Goal: Information Seeking & Learning: Learn about a topic

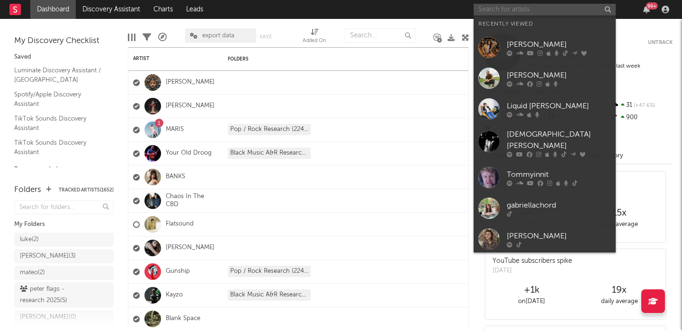
click at [525, 11] on input "text" at bounding box center [544, 10] width 142 height 12
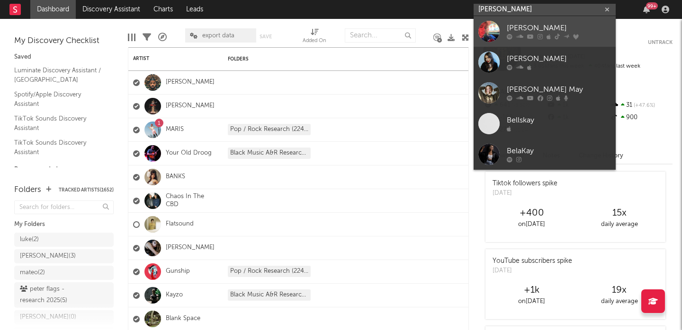
type input "bella kay"
click at [537, 27] on div "Bella Kay" at bounding box center [559, 28] width 104 height 11
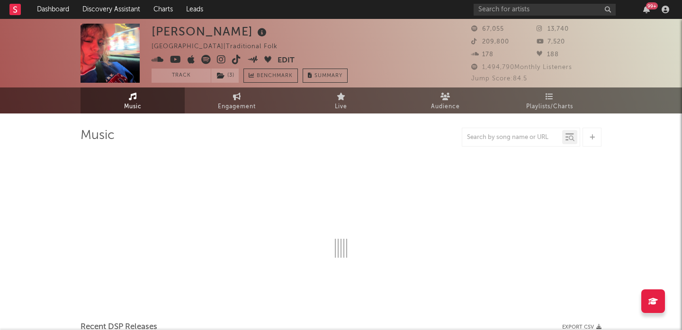
select select "1w"
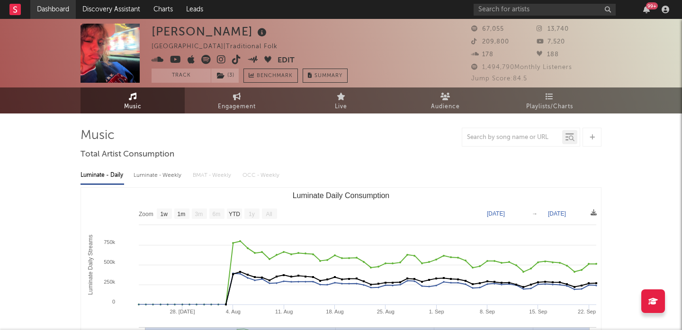
click at [59, 9] on link "Dashboard" at bounding box center [52, 9] width 45 height 19
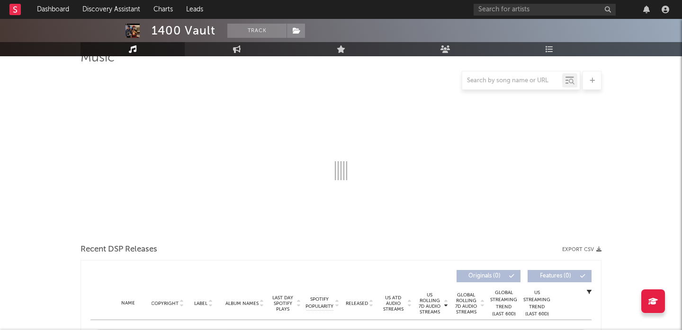
scroll to position [198, 0]
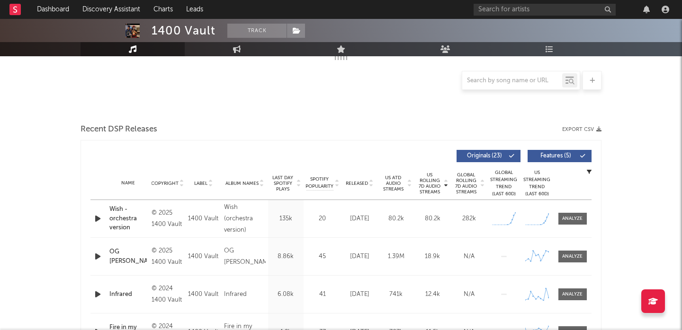
select select "6m"
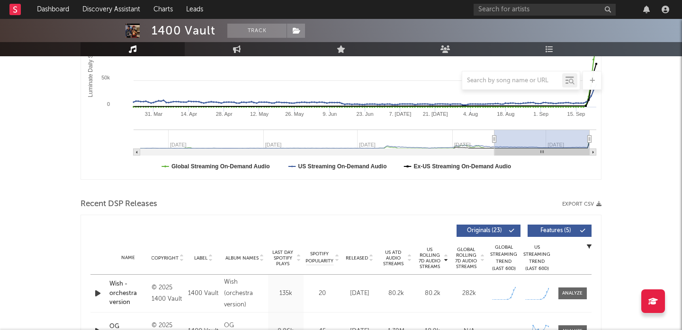
scroll to position [341, 0]
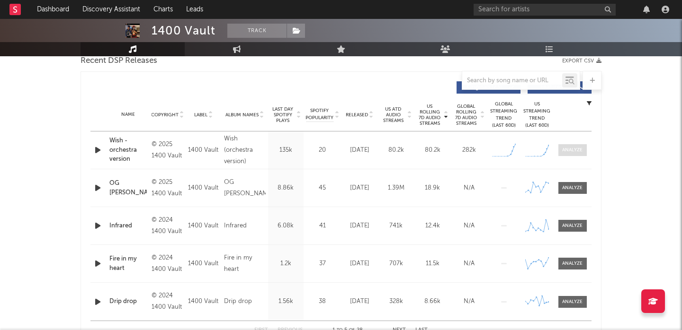
click at [570, 145] on span at bounding box center [572, 150] width 28 height 12
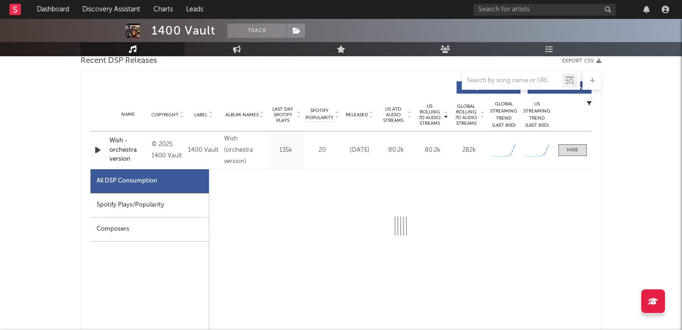
select select "1w"
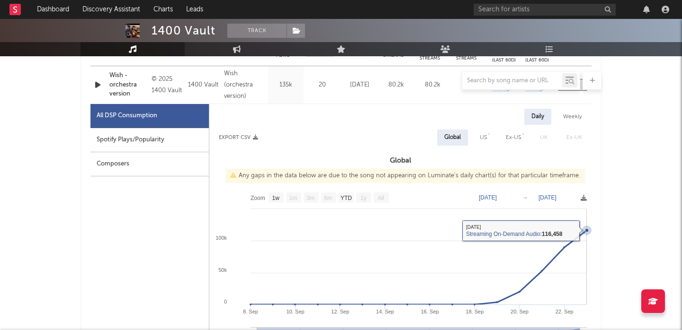
scroll to position [402, 0]
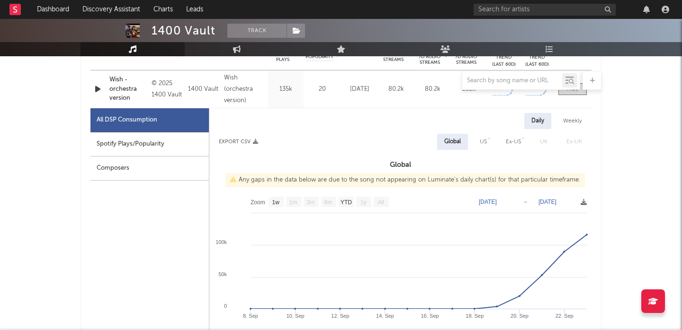
click at [116, 88] on div at bounding box center [340, 80] width 521 height 19
click at [118, 89] on div at bounding box center [340, 80] width 521 height 19
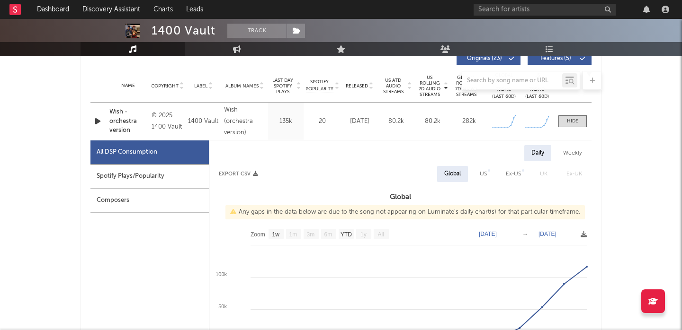
scroll to position [368, 0]
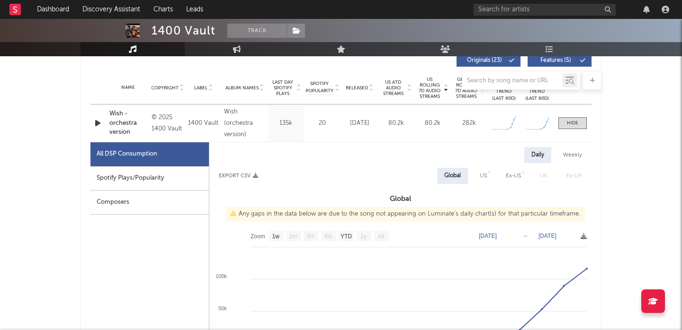
click at [119, 121] on div "Wish - orchestra version" at bounding box center [127, 123] width 37 height 28
click at [115, 122] on div "Wish - orchestra version" at bounding box center [127, 123] width 37 height 28
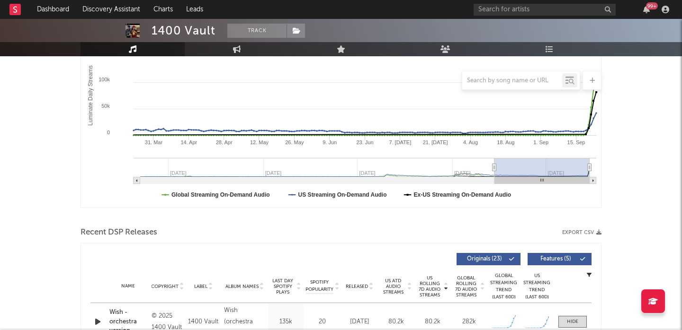
scroll to position [0, 0]
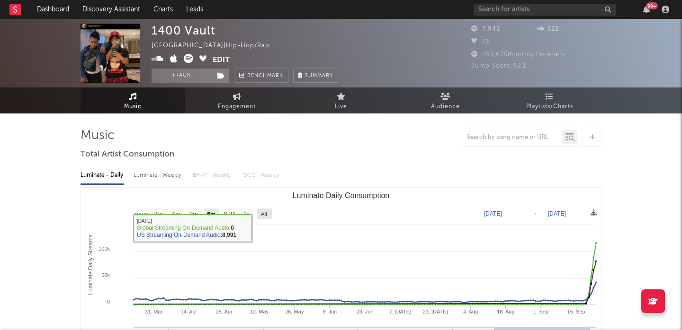
click at [264, 214] on text "All" at bounding box center [263, 214] width 6 height 7
select select "All"
type input "[DATE]"
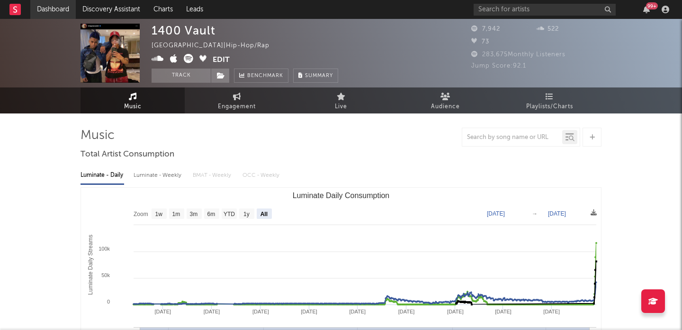
click at [56, 7] on link "Dashboard" at bounding box center [52, 9] width 45 height 19
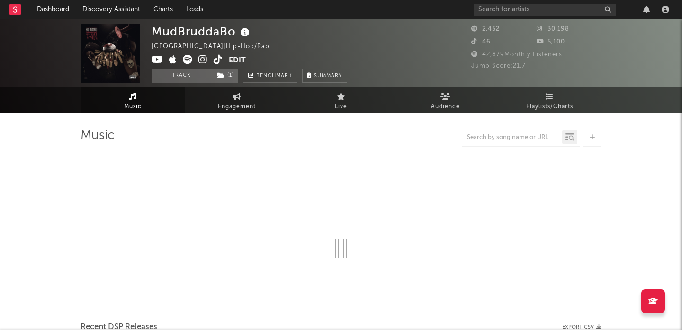
select select "6m"
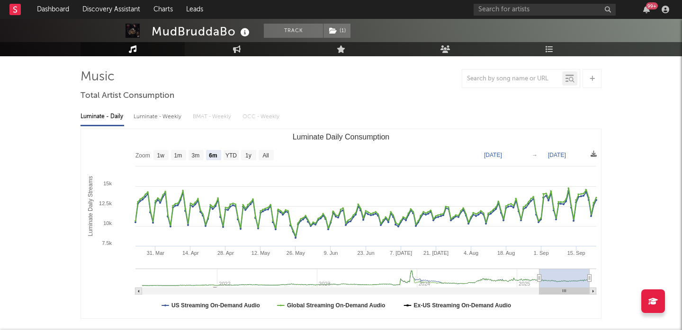
scroll to position [253, 0]
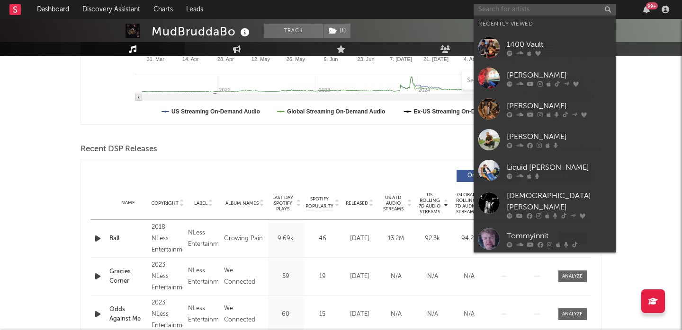
click at [553, 11] on input "text" at bounding box center [544, 10] width 142 height 12
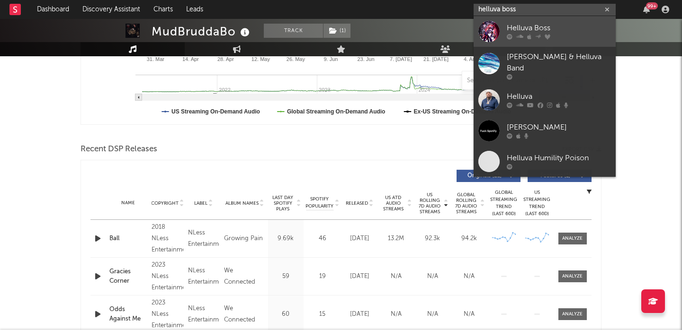
type input "helluva boss"
click at [564, 25] on div "Helluva Boss" at bounding box center [559, 28] width 104 height 11
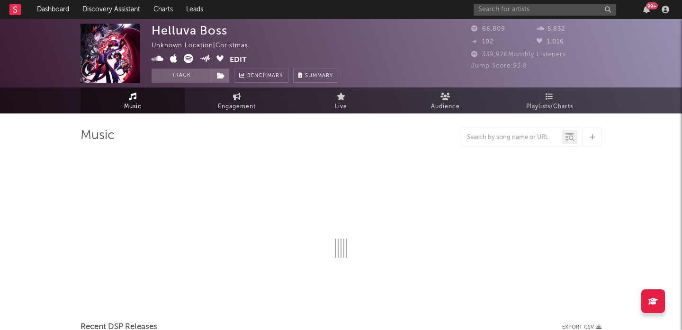
select select "6m"
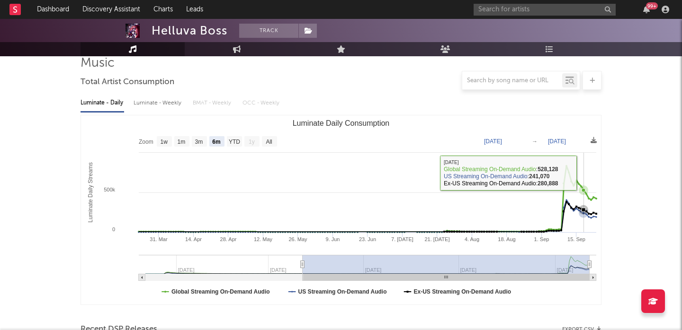
scroll to position [174, 0]
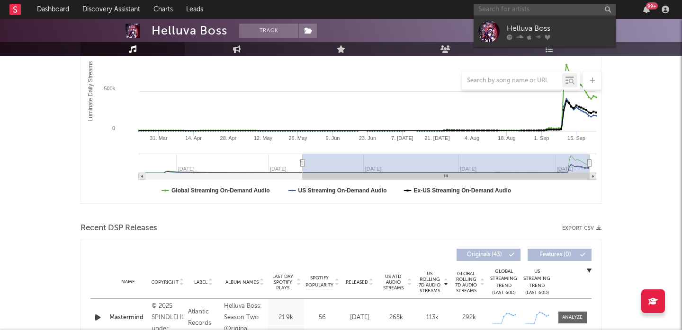
click at [504, 9] on input "text" at bounding box center [544, 10] width 142 height 12
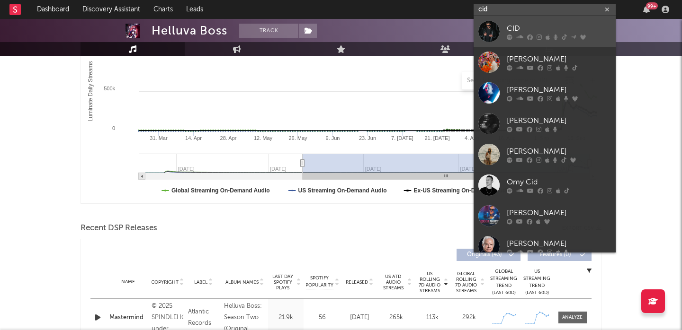
type input "cid"
click at [556, 27] on div "CID" at bounding box center [559, 28] width 104 height 11
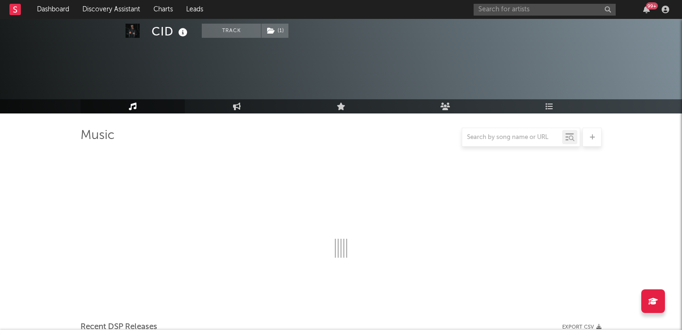
select select "6m"
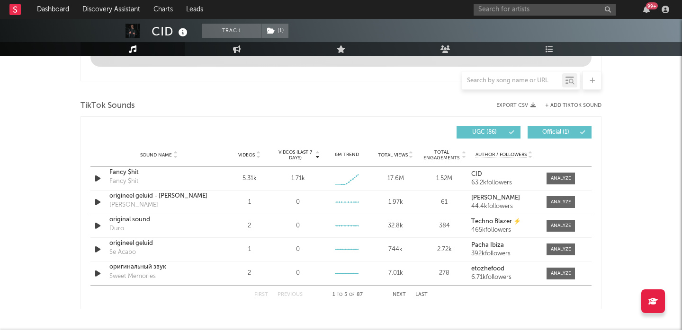
scroll to position [601, 0]
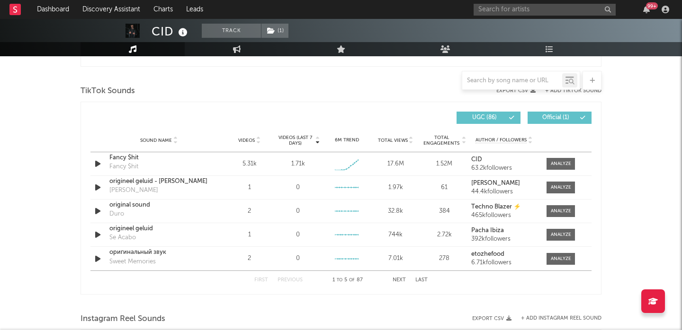
click at [557, 152] on div "Sound Name Videos Videos (last 7 days) Weekly Growth % 6M Trend Total Views Tot…" at bounding box center [340, 141] width 501 height 24
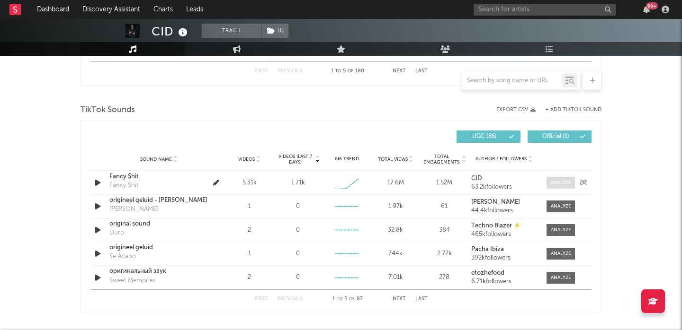
click at [561, 182] on div at bounding box center [561, 182] width 20 height 7
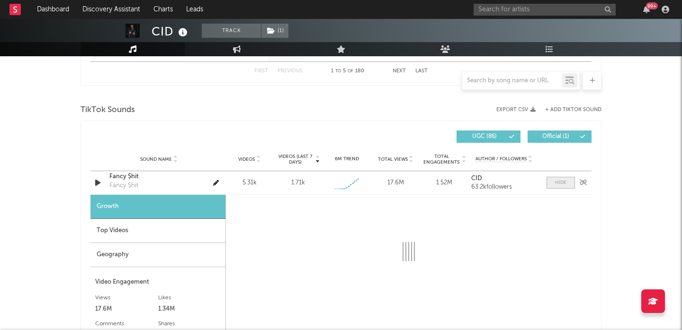
select select "1w"
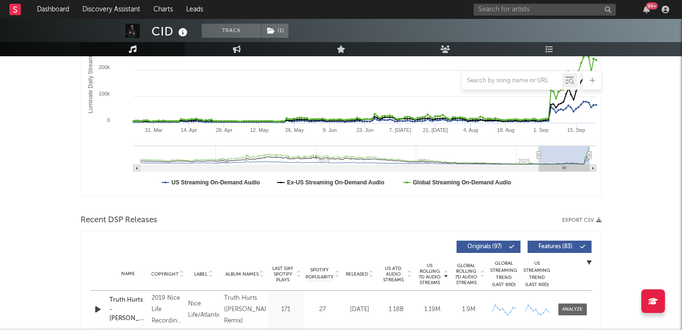
scroll to position [353, 0]
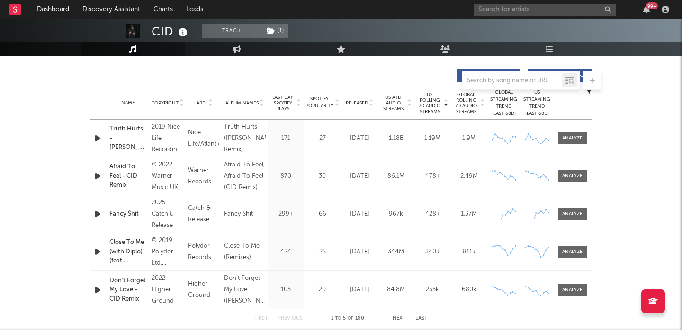
click at [571, 127] on div "Name Truth Hurts - CID Remix Copyright 2019 Nice Life Recording Company and Atl…" at bounding box center [340, 138] width 501 height 37
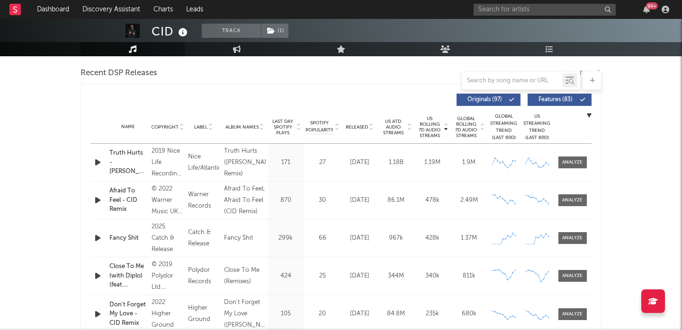
scroll to position [325, 0]
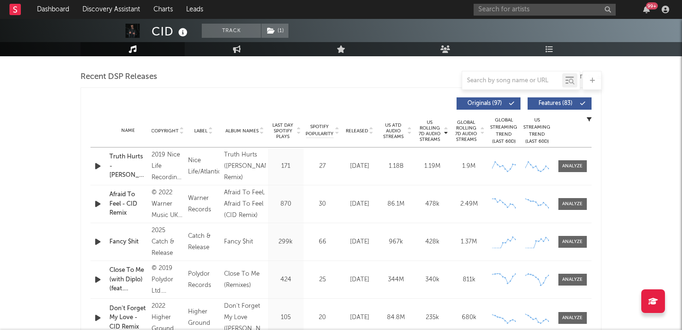
click at [565, 104] on span "Features ( 83 )" at bounding box center [556, 104] width 44 height 6
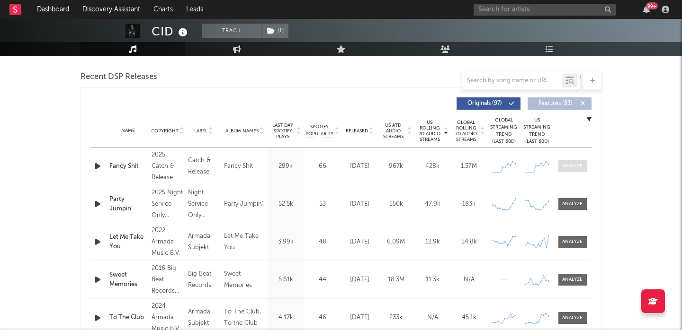
click at [564, 165] on div at bounding box center [572, 166] width 20 height 7
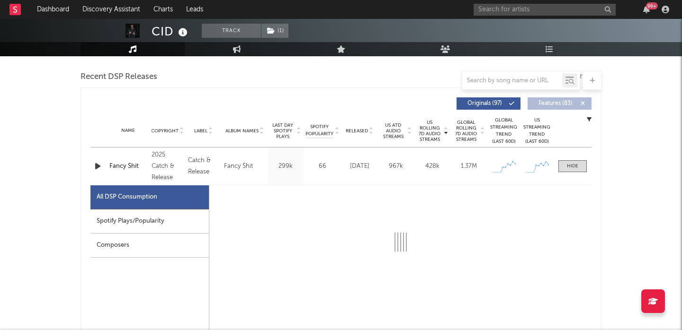
select select "1w"
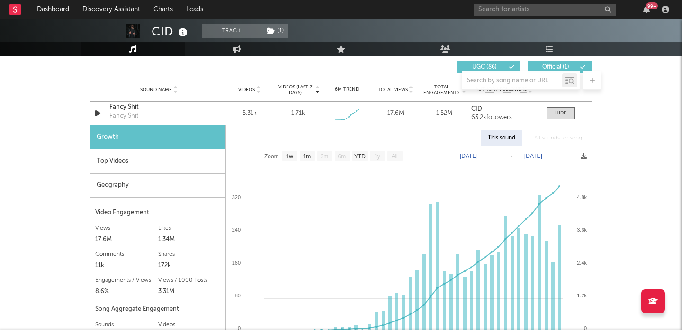
scroll to position [1130, 0]
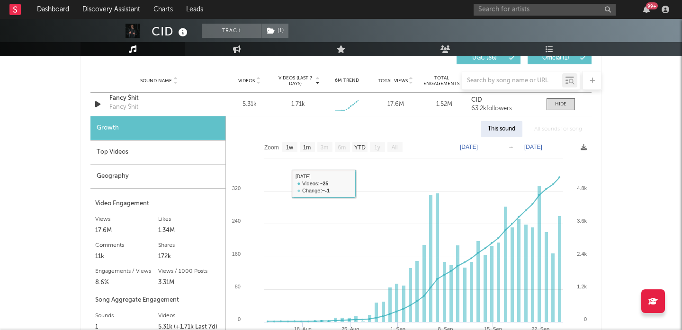
click at [134, 150] on div "Top Videos" at bounding box center [157, 153] width 135 height 24
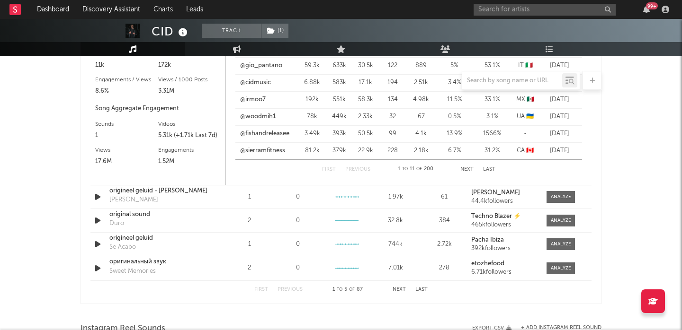
scroll to position [1447, 0]
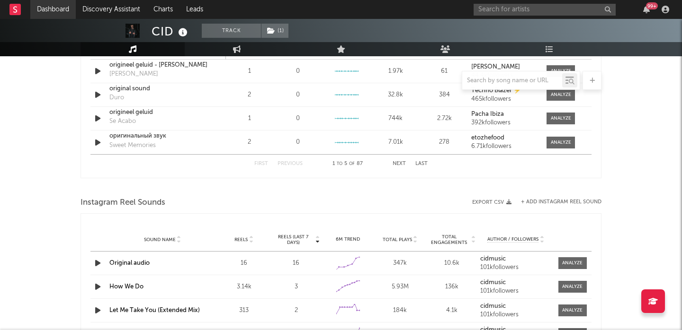
click at [56, 11] on link "Dashboard" at bounding box center [52, 9] width 45 height 19
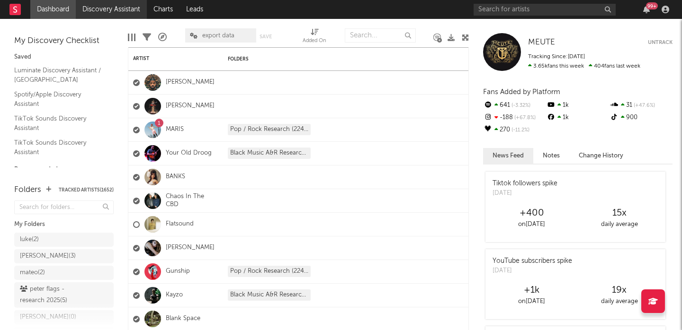
click at [110, 8] on link "Discovery Assistant" at bounding box center [111, 9] width 71 height 19
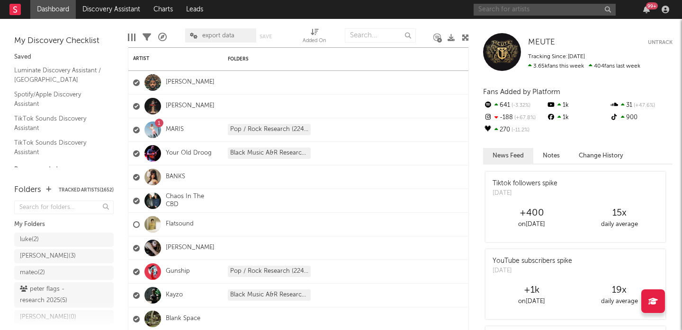
click at [484, 9] on input "text" at bounding box center [544, 10] width 142 height 12
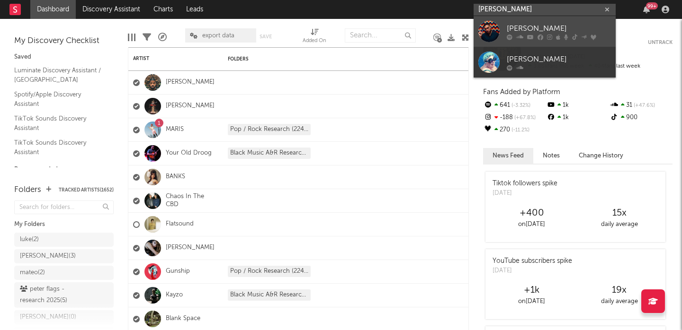
type input "jonas blue"
click at [554, 26] on div "Jonas Blue" at bounding box center [559, 28] width 104 height 11
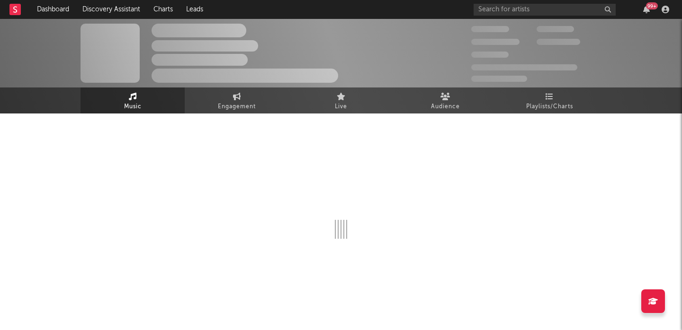
select select "6m"
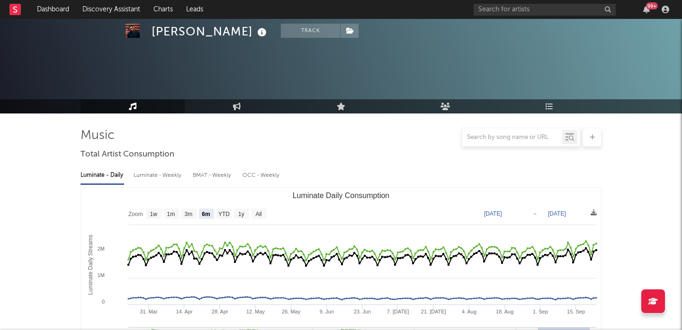
scroll to position [288, 0]
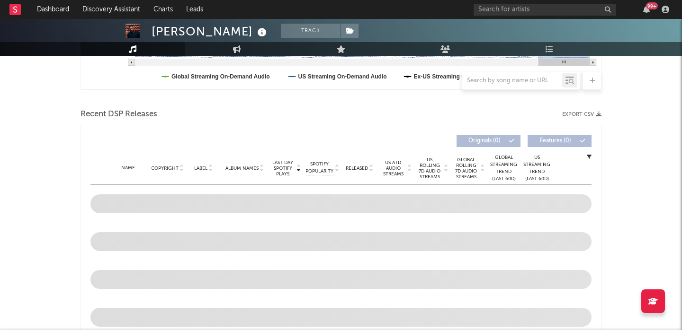
click at [350, 169] on span "Released" at bounding box center [357, 169] width 22 height 6
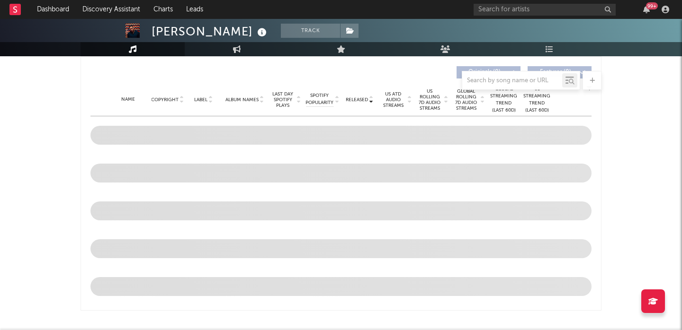
scroll to position [337, 0]
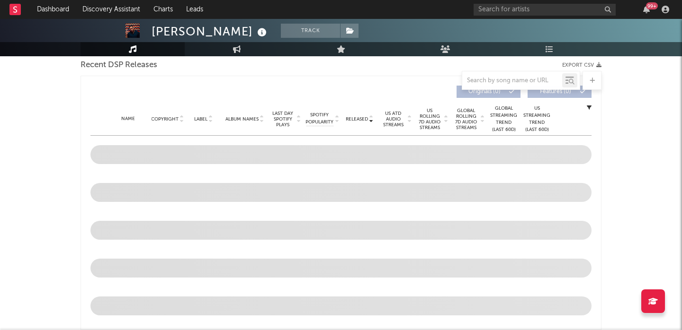
click at [434, 125] on span "US Rolling 7D Audio Streams" at bounding box center [430, 119] width 26 height 23
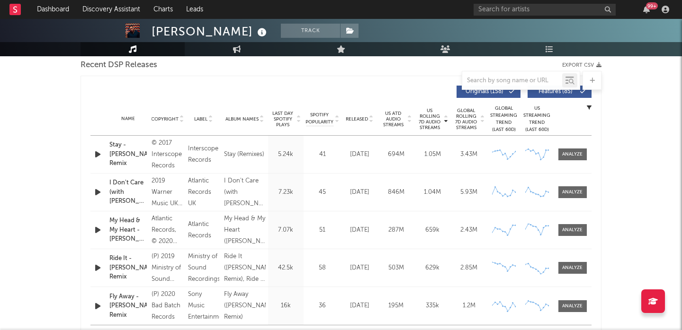
scroll to position [330, 0]
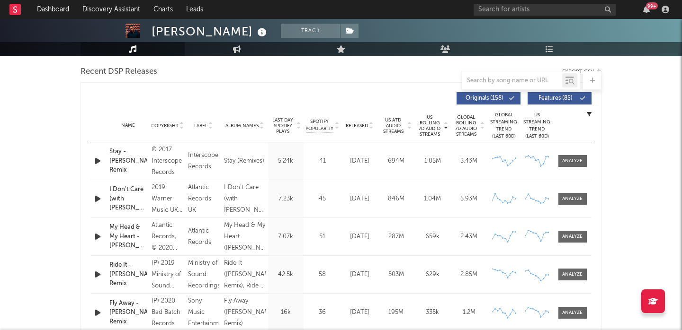
click at [548, 100] on span "Features ( 85 )" at bounding box center [556, 99] width 44 height 6
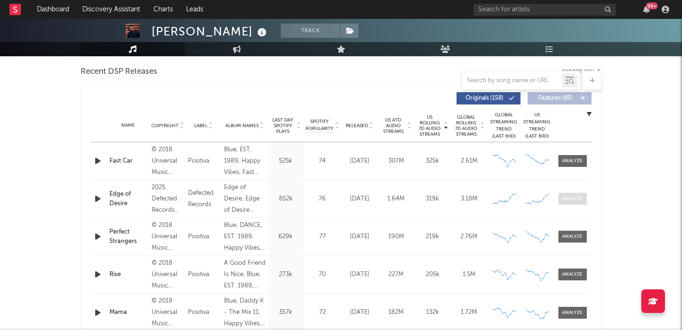
click at [576, 198] on div at bounding box center [572, 199] width 20 height 7
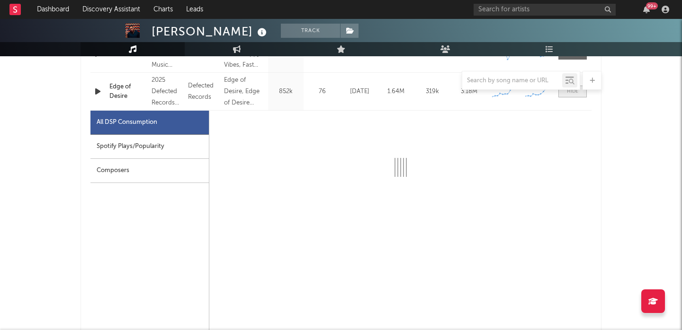
select select "1w"
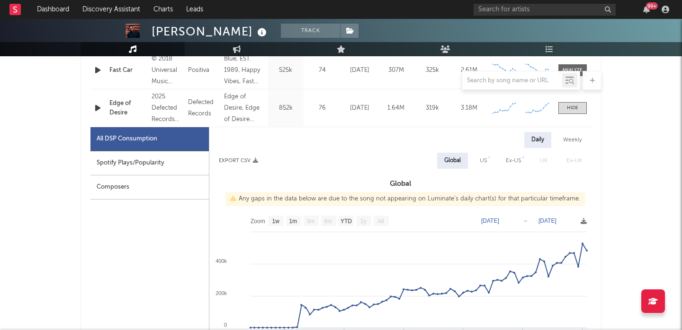
scroll to position [406, 0]
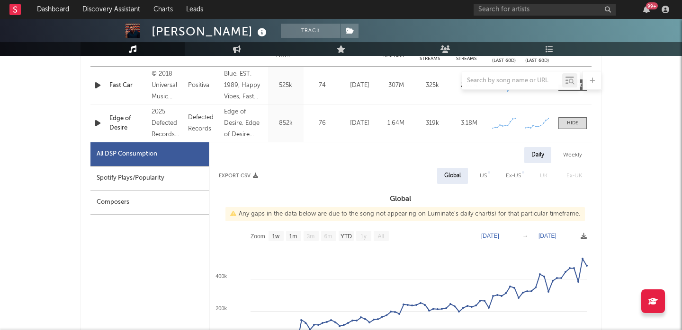
click at [481, 175] on div "US" at bounding box center [483, 175] width 7 height 11
select select "1w"
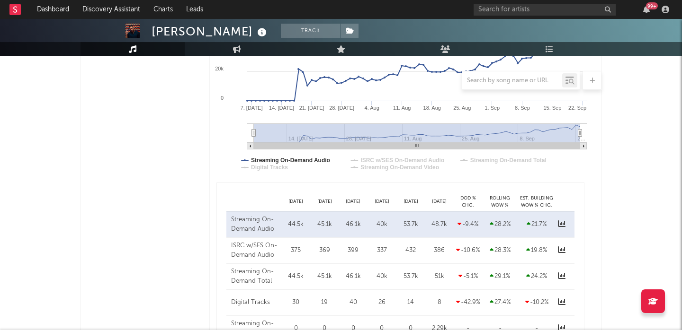
scroll to position [706, 0]
